Goal: Navigation & Orientation: Find specific page/section

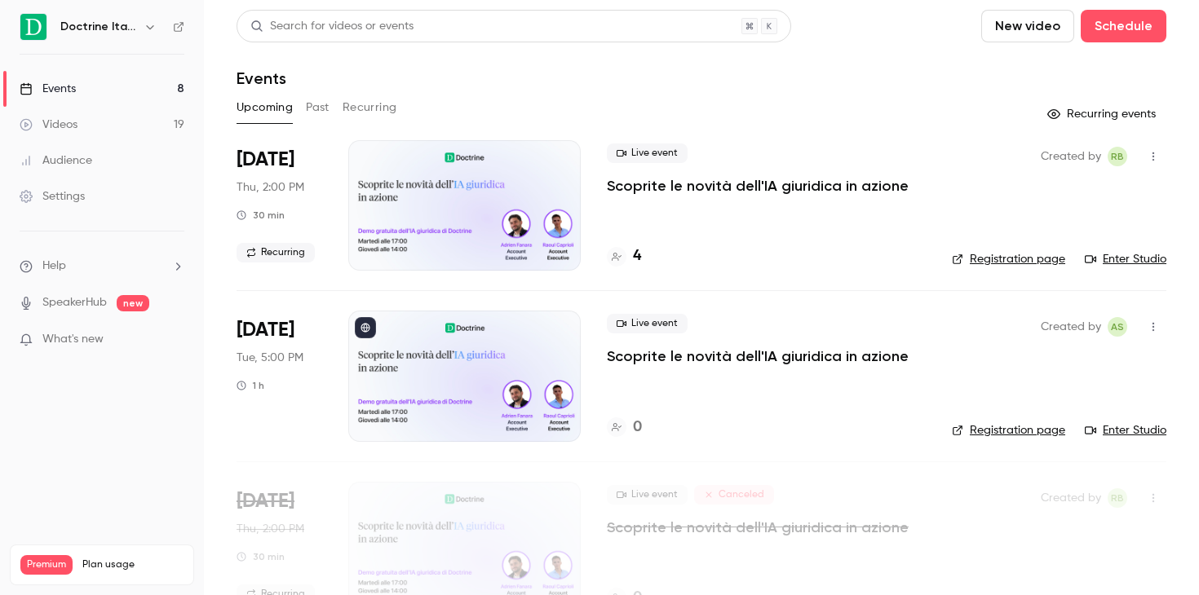
click at [150, 27] on icon "button" at bounding box center [149, 27] width 7 height 4
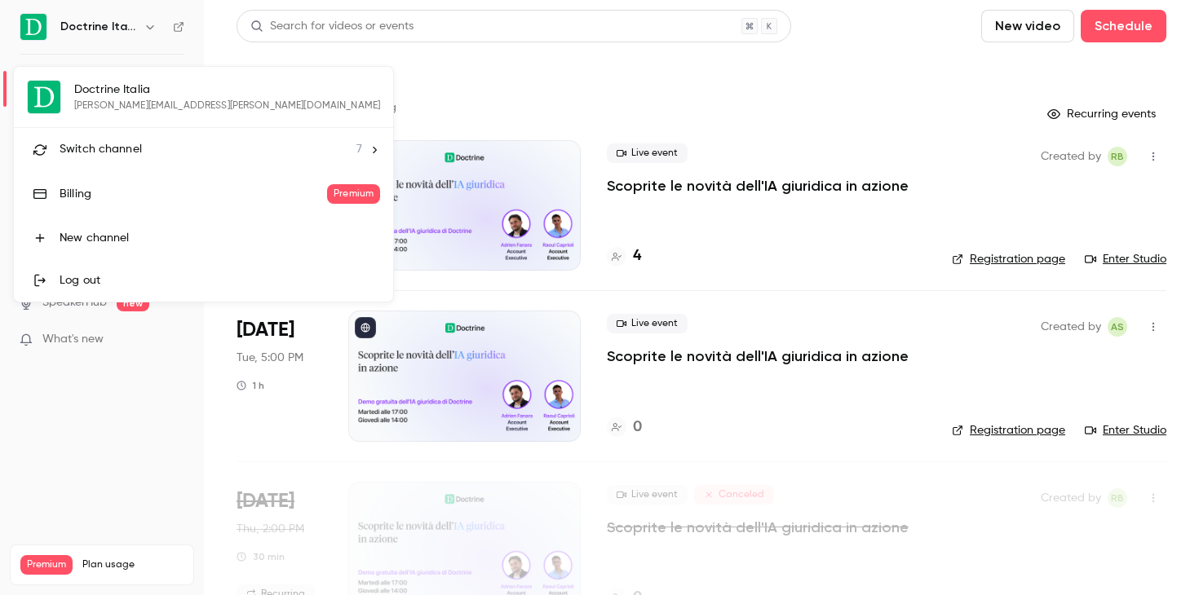
click at [132, 137] on li "Switch channel 7" at bounding box center [203, 149] width 379 height 43
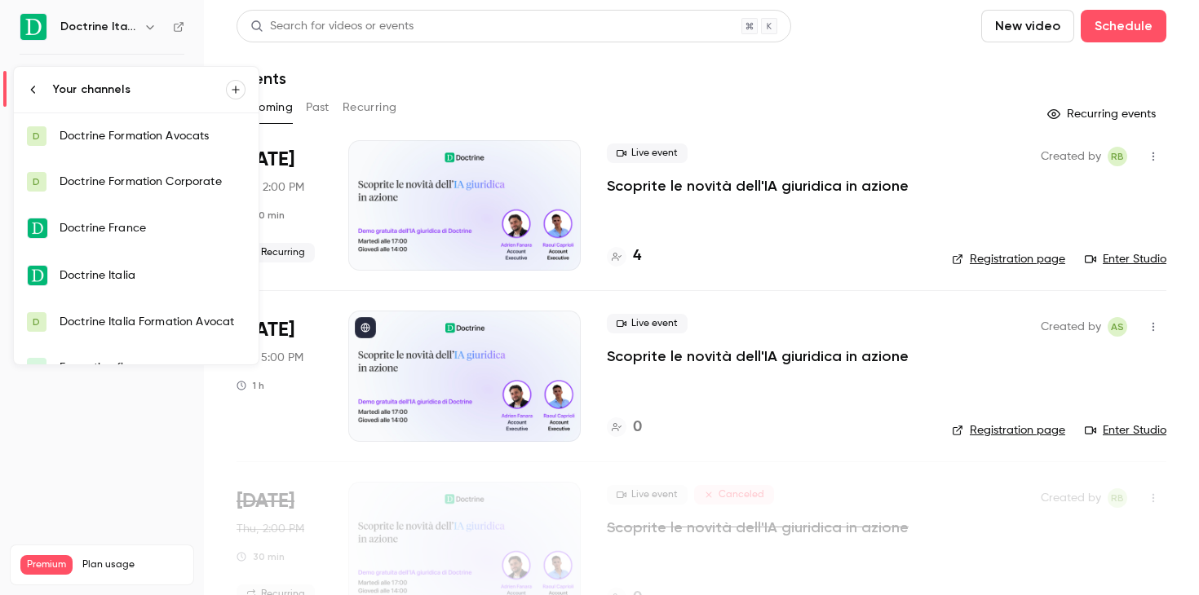
scroll to position [25, 0]
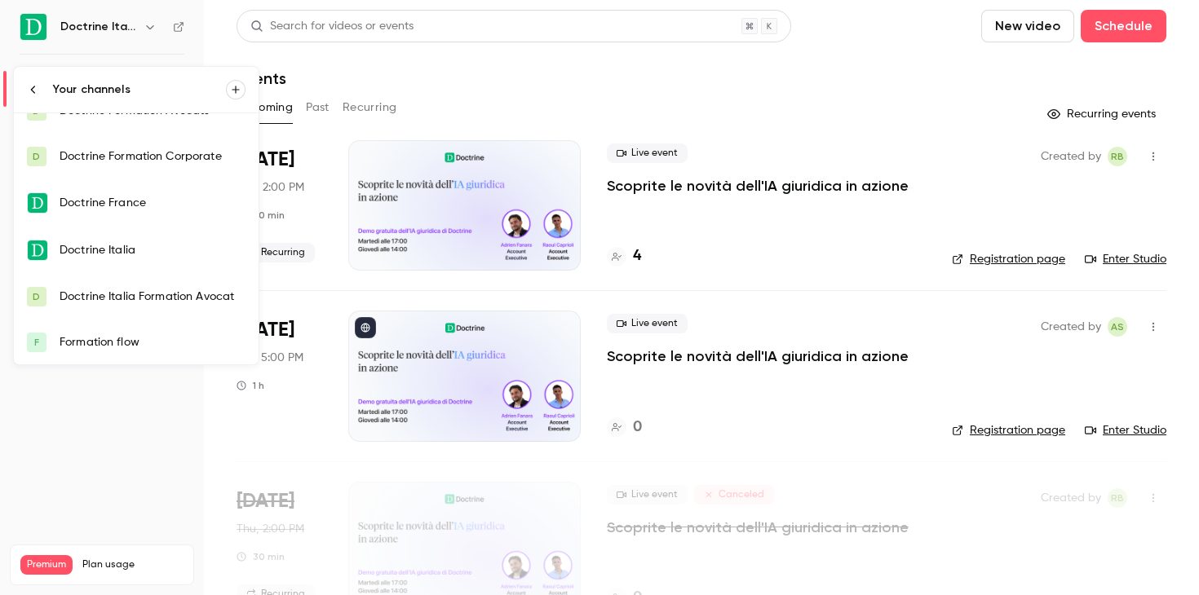
click at [159, 302] on div "Doctrine Italia Formation Avocat" at bounding box center [153, 297] width 186 height 16
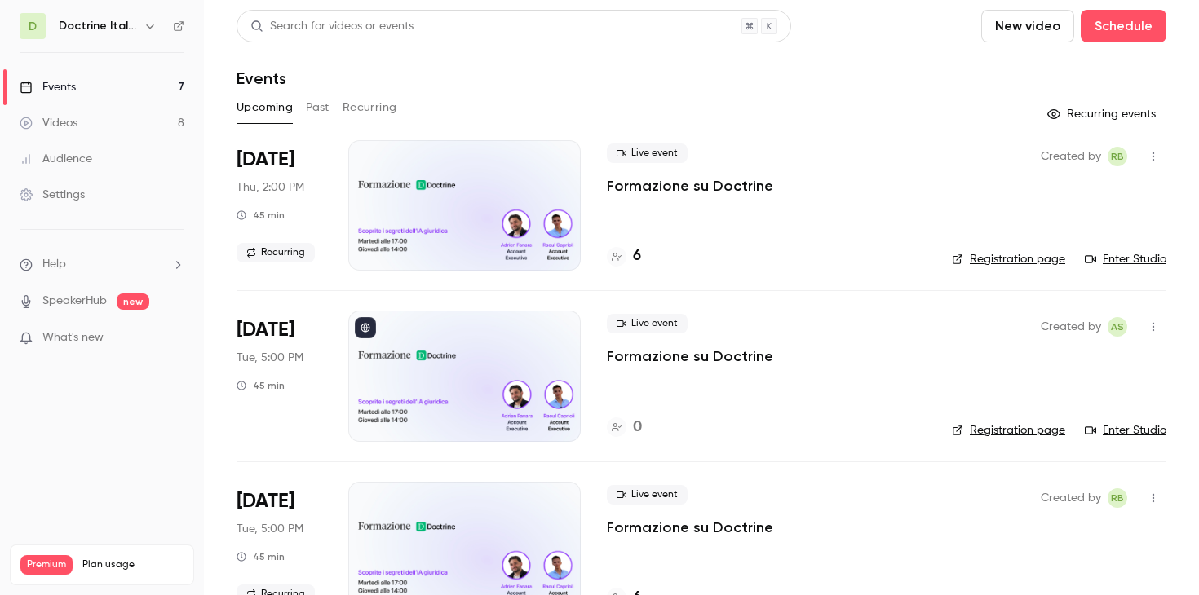
click at [1143, 264] on link "Enter Studio" at bounding box center [1126, 259] width 82 height 16
click at [147, 28] on icon "button" at bounding box center [150, 26] width 13 height 13
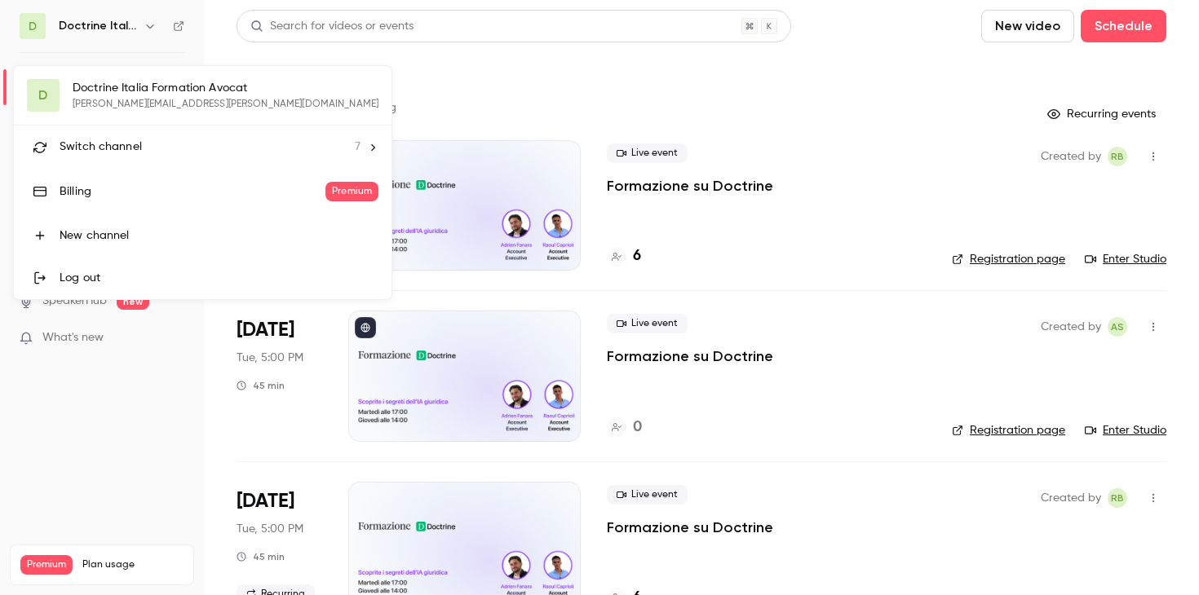
click at [407, 78] on div at bounding box center [599, 297] width 1199 height 595
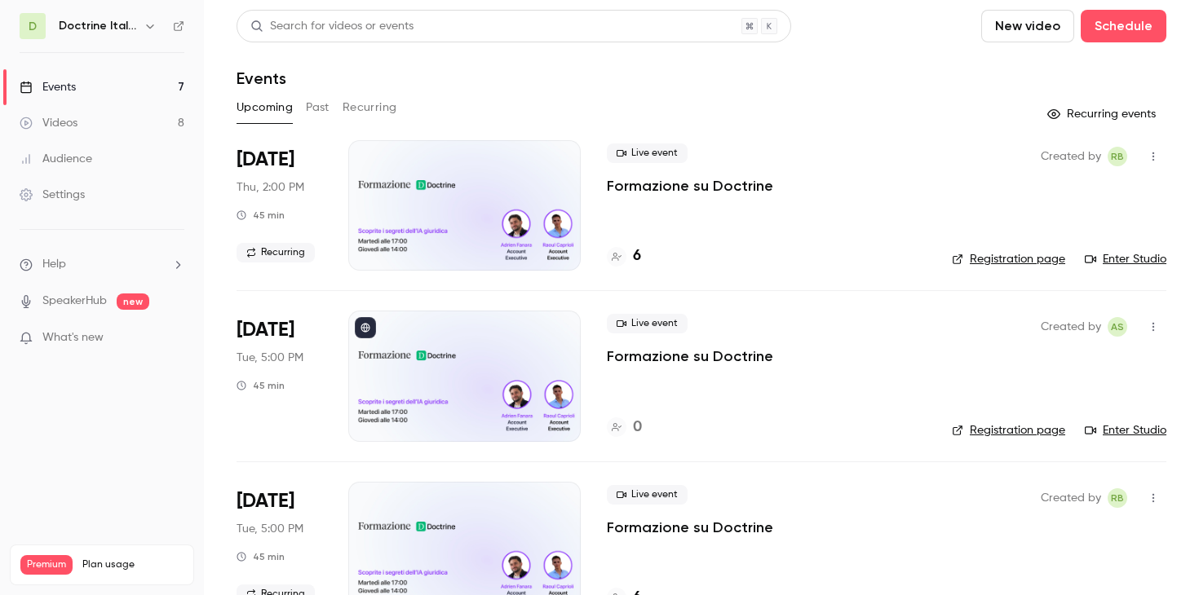
click at [145, 32] on icon "button" at bounding box center [150, 26] width 13 height 13
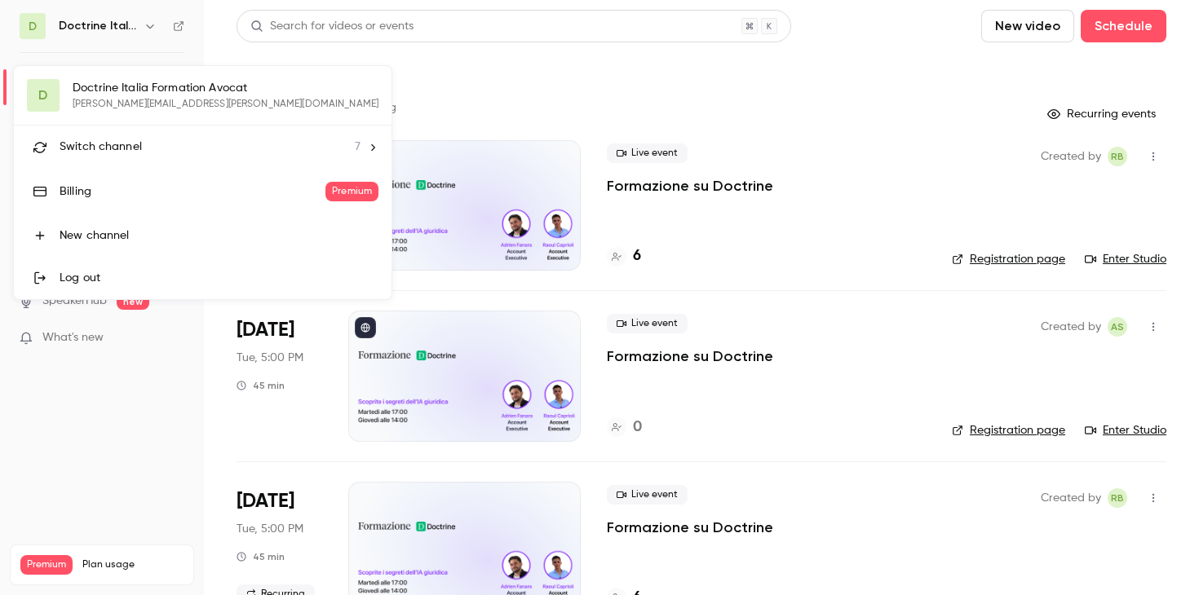
click at [131, 135] on li "Switch channel 7" at bounding box center [203, 147] width 378 height 43
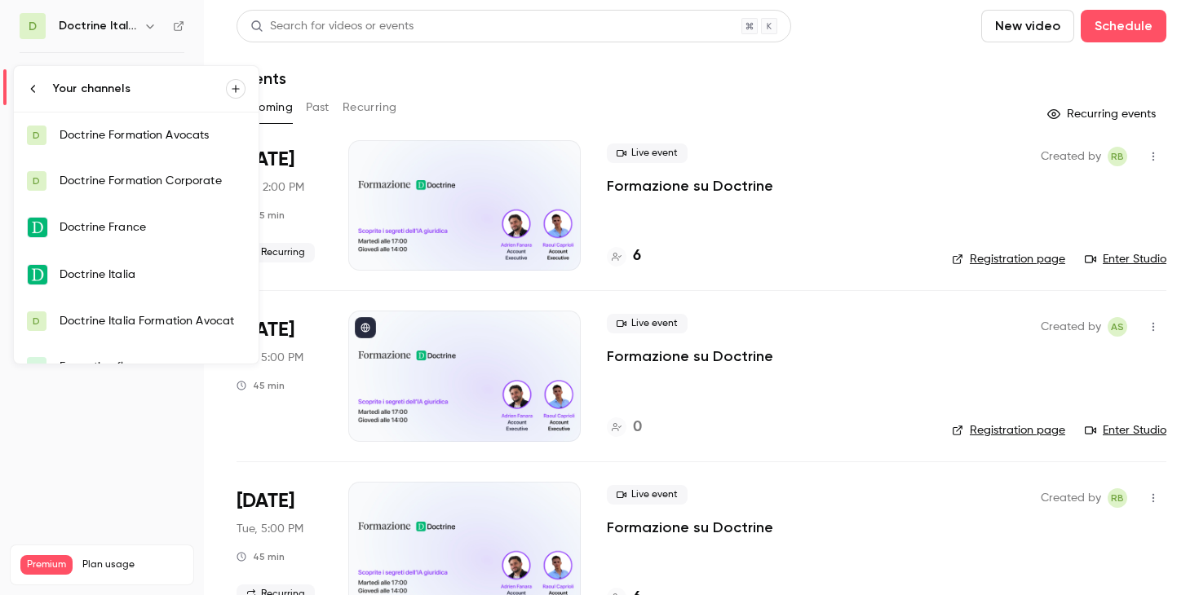
click at [151, 307] on link "D Doctrine Italia Formation Avocat" at bounding box center [136, 321] width 245 height 46
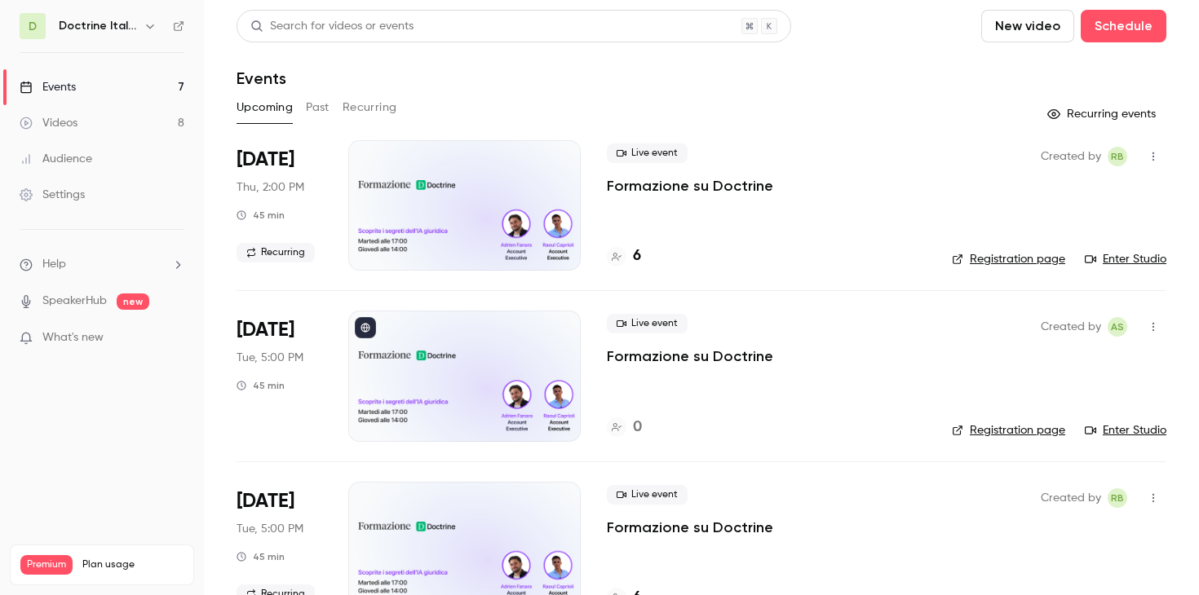
click at [1126, 263] on link "Enter Studio" at bounding box center [1126, 259] width 82 height 16
